Goal: Obtain resource: Download file/media

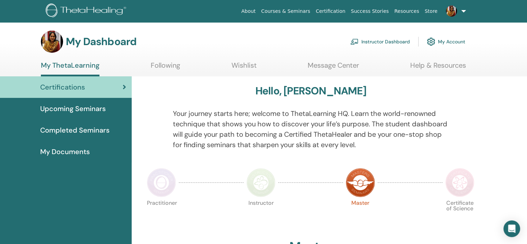
click at [381, 39] on link "Instructor Dashboard" at bounding box center [381, 41] width 60 height 15
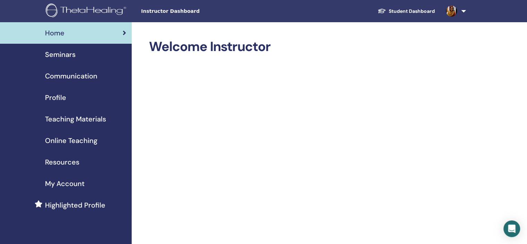
click at [66, 164] on span "Resources" at bounding box center [62, 162] width 34 height 10
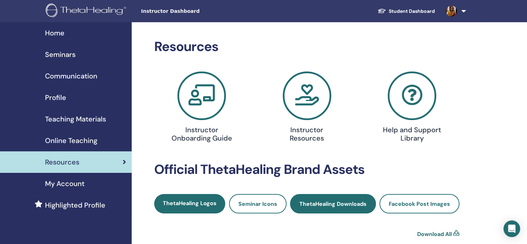
click at [349, 207] on span "ThetaHealing Downloads" at bounding box center [333, 203] width 67 height 7
